Goal: Find specific page/section: Find specific page/section

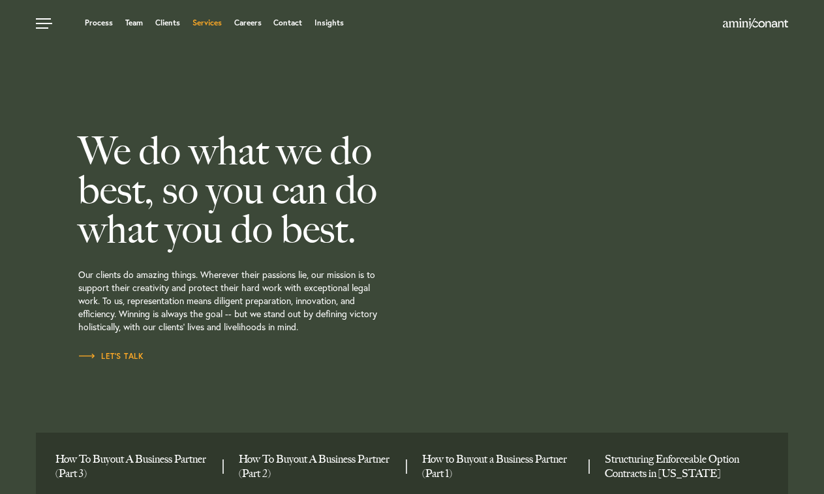
click at [203, 21] on link "Services" at bounding box center [206, 23] width 29 height 8
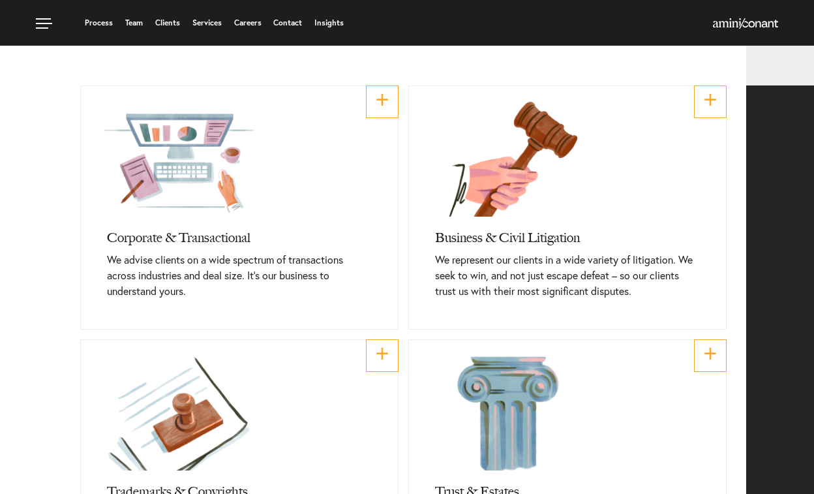
scroll to position [391, 0]
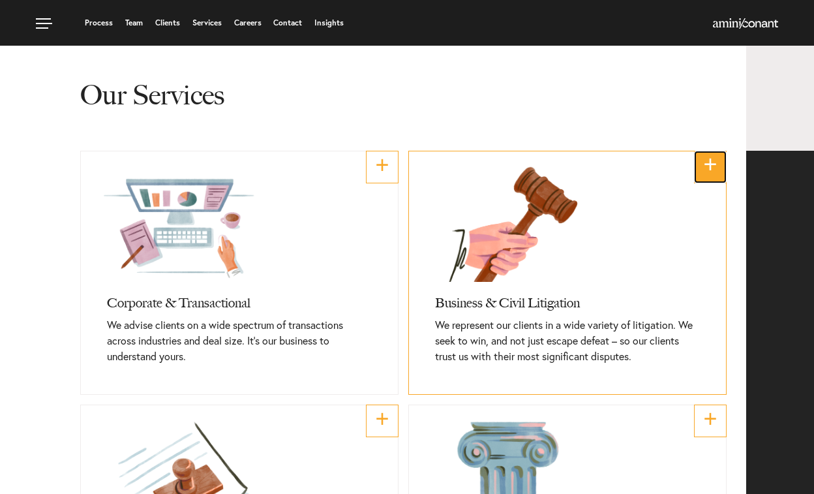
click at [705, 167] on link "+" at bounding box center [710, 167] width 33 height 33
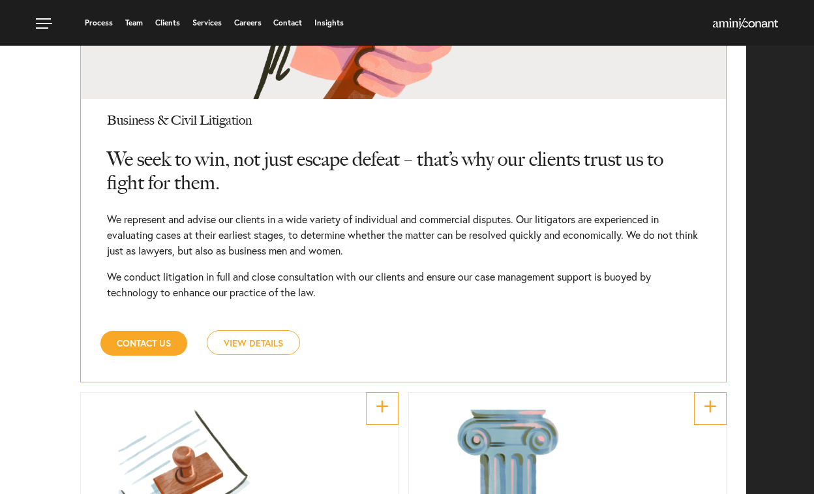
scroll to position [869, 0]
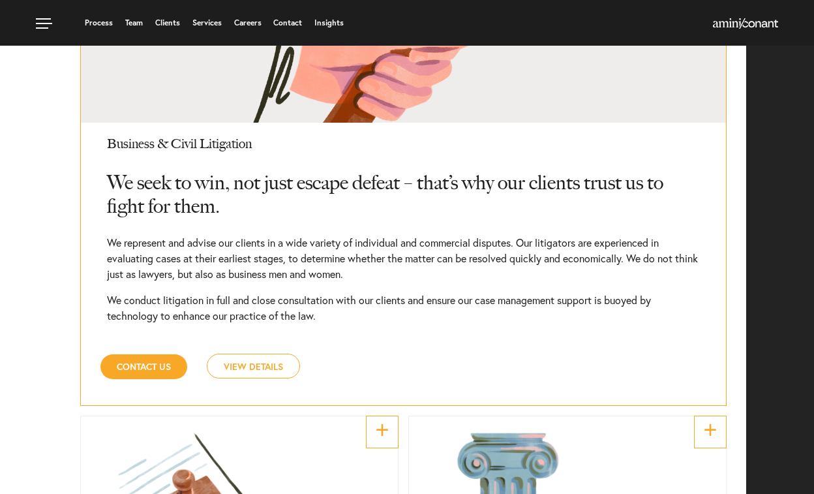
click at [248, 374] on link "View Details" at bounding box center [253, 365] width 93 height 25
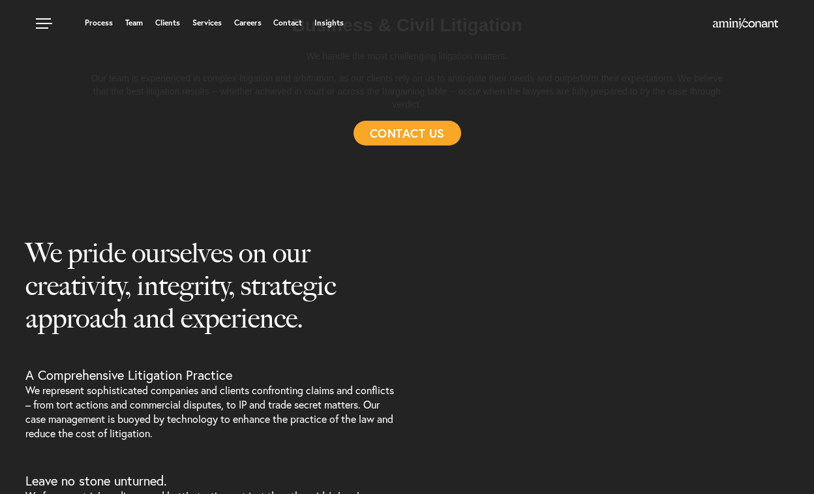
select select "Austin"
select select "Transactional and Corporate"
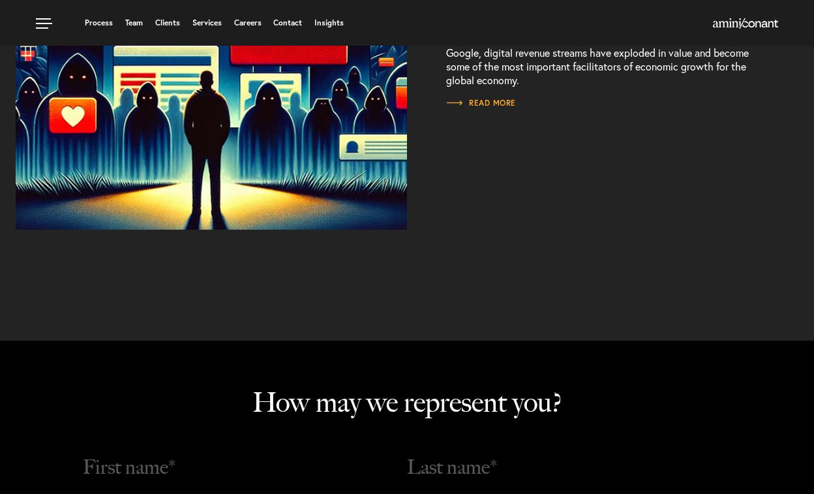
scroll to position [2347, 0]
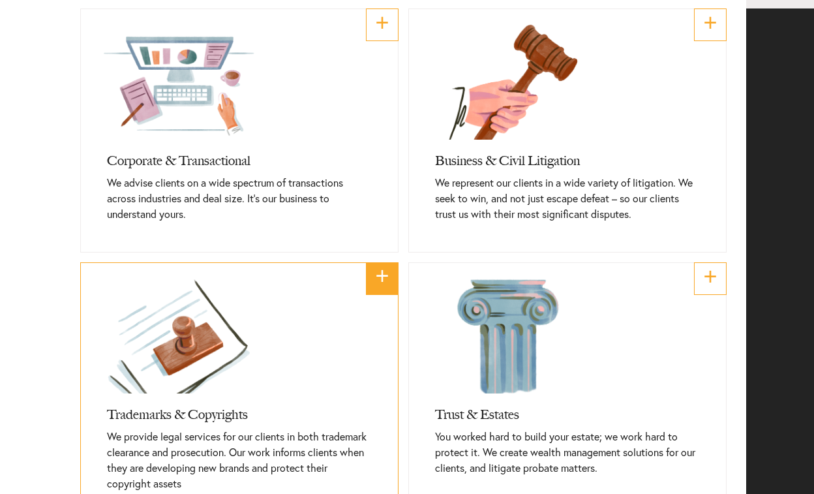
scroll to position [543, 0]
